Goal: Information Seeking & Learning: Learn about a topic

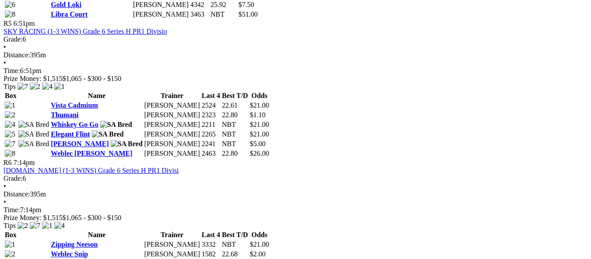
scroll to position [962, 0]
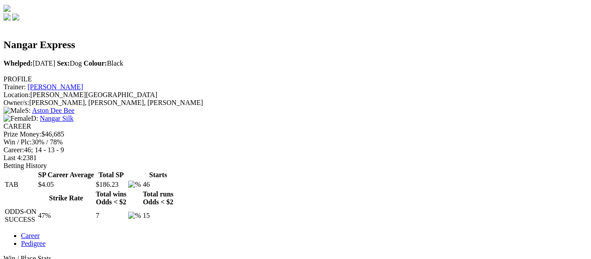
scroll to position [253, 0]
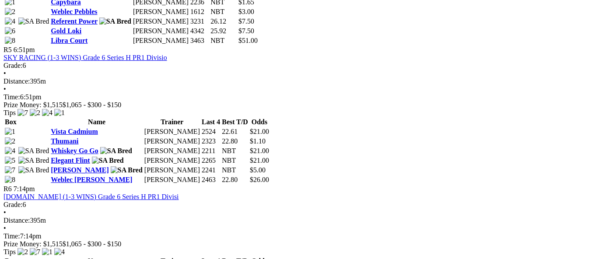
scroll to position [962, 0]
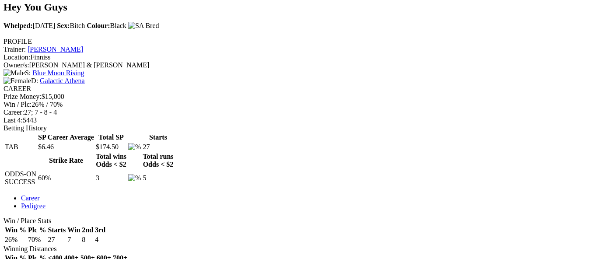
scroll to position [288, 0]
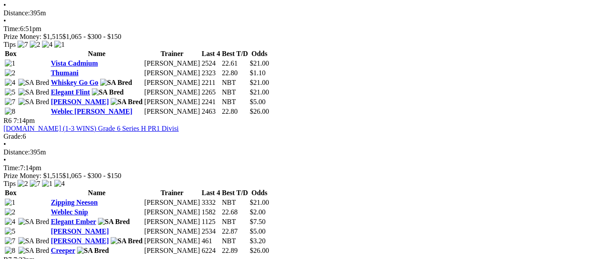
scroll to position [1049, 0]
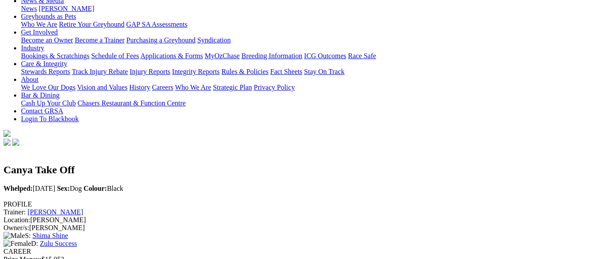
scroll to position [131, 0]
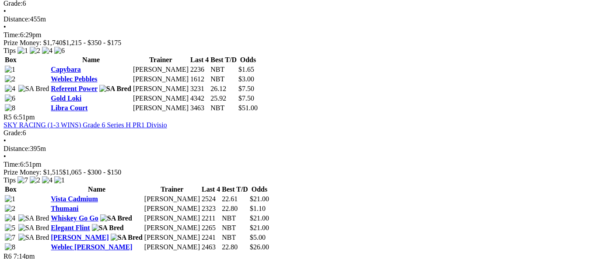
scroll to position [965, 0]
